Goal: Navigation & Orientation: Find specific page/section

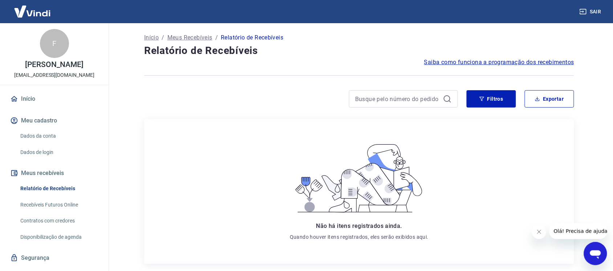
click at [34, 107] on link "Início" at bounding box center [54, 99] width 91 height 16
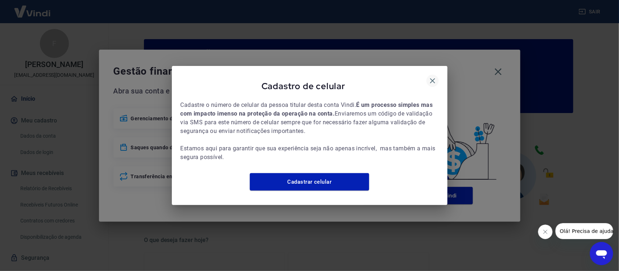
click at [435, 77] on icon "button" at bounding box center [433, 81] width 9 height 9
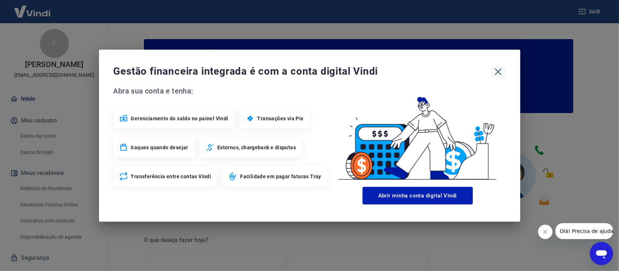
click at [496, 70] on icon "button" at bounding box center [499, 72] width 12 height 12
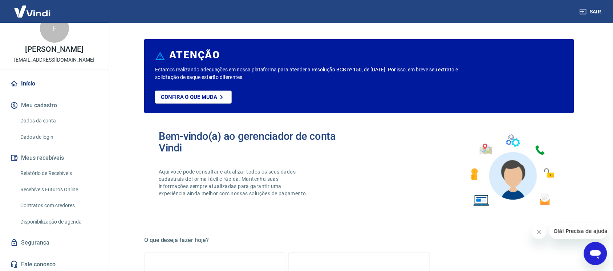
scroll to position [24, 0]
click at [23, 83] on link "Início" at bounding box center [54, 82] width 91 height 16
click at [19, 81] on link "Início" at bounding box center [54, 82] width 91 height 16
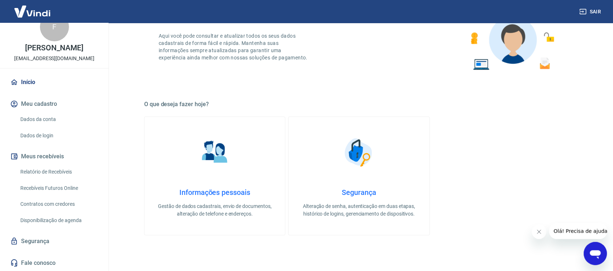
click at [29, 11] on img at bounding box center [32, 11] width 47 height 22
click at [538, 236] on button "Fechar mensagem da empresa" at bounding box center [538, 232] width 15 height 15
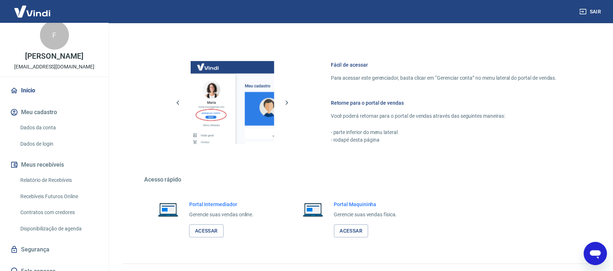
scroll to position [0, 0]
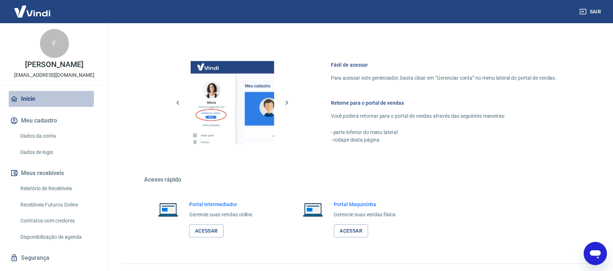
click at [15, 103] on icon at bounding box center [14, 99] width 8 height 8
click at [24, 104] on link "Início" at bounding box center [54, 99] width 91 height 16
